Goal: Information Seeking & Learning: Learn about a topic

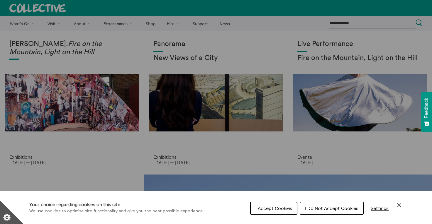
click at [267, 208] on span "I Accept Cookies" at bounding box center [273, 209] width 37 height 6
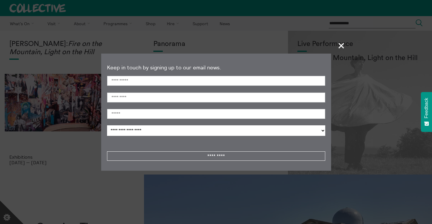
click at [341, 45] on span "+" at bounding box center [341, 45] width 17 height 17
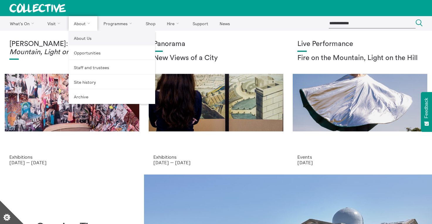
click at [79, 37] on link "About Us" at bounding box center [112, 38] width 87 height 15
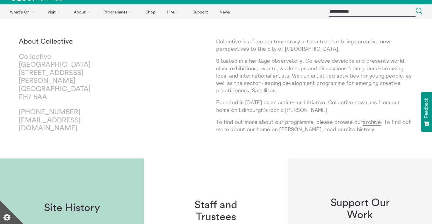
scroll to position [12, 0]
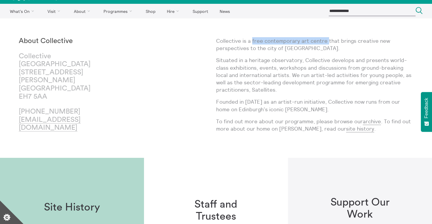
drag, startPoint x: 251, startPoint y: 38, endPoint x: 326, endPoint y: 43, distance: 74.7
click at [326, 43] on p "Collective is a free contemporary art centre that brings creative new perspecti…" at bounding box center [314, 44] width 197 height 15
click at [297, 61] on p "Situated in a heritage observatory, Collective develops and presents world-clas…" at bounding box center [314, 75] width 197 height 37
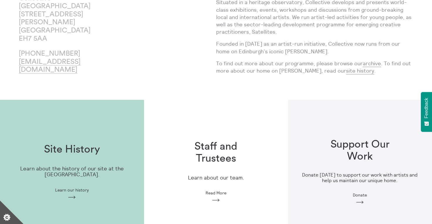
scroll to position [0, 0]
